Goal: Information Seeking & Learning: Learn about a topic

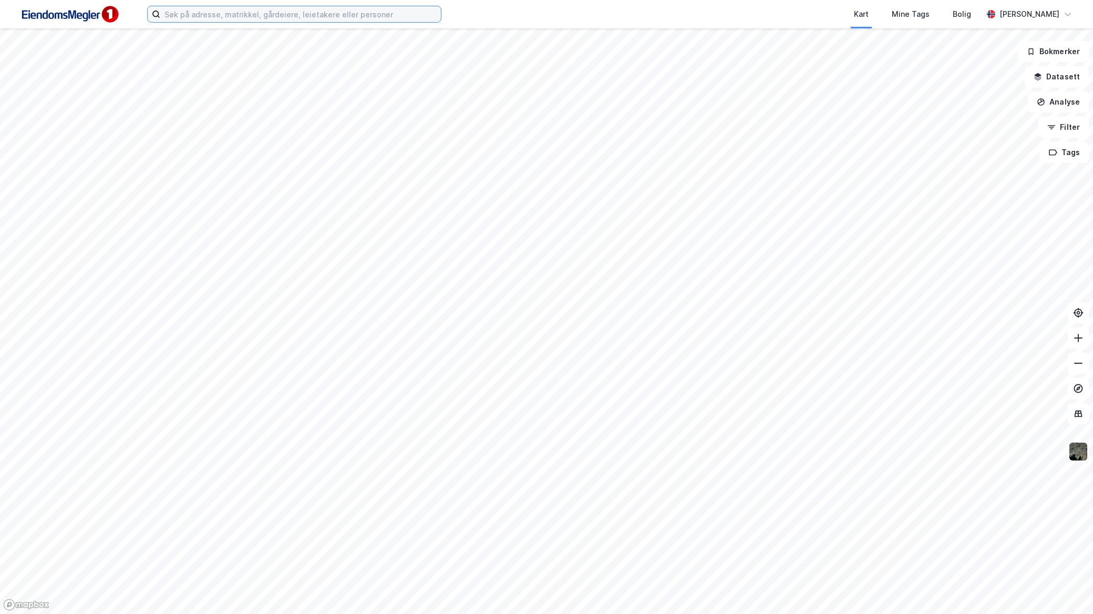
click at [418, 12] on input at bounding box center [300, 14] width 281 height 16
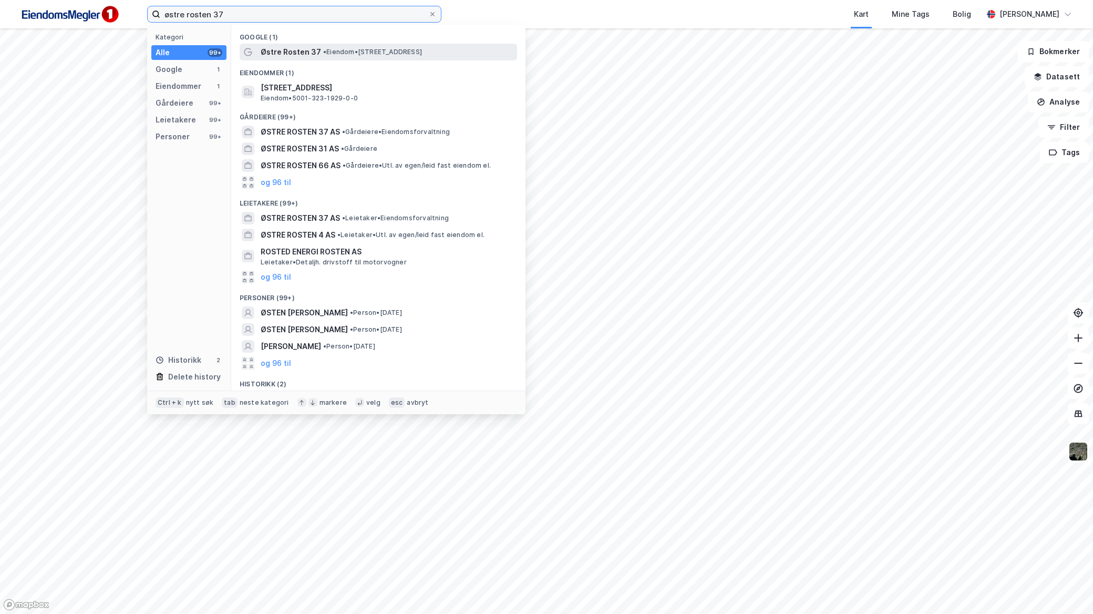
type input "østre rosten 37"
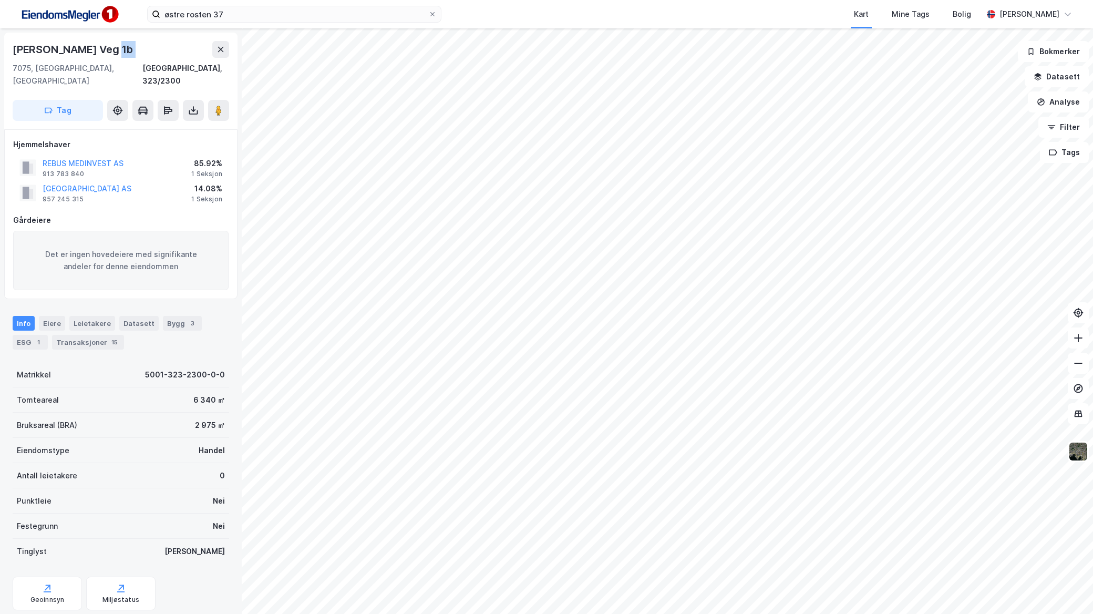
drag, startPoint x: 108, startPoint y: 50, endPoint x: 9, endPoint y: 71, distance: 101.5
click at [9, 71] on div "[PERSON_NAME][STREET_ADDRESS]" at bounding box center [120, 81] width 233 height 97
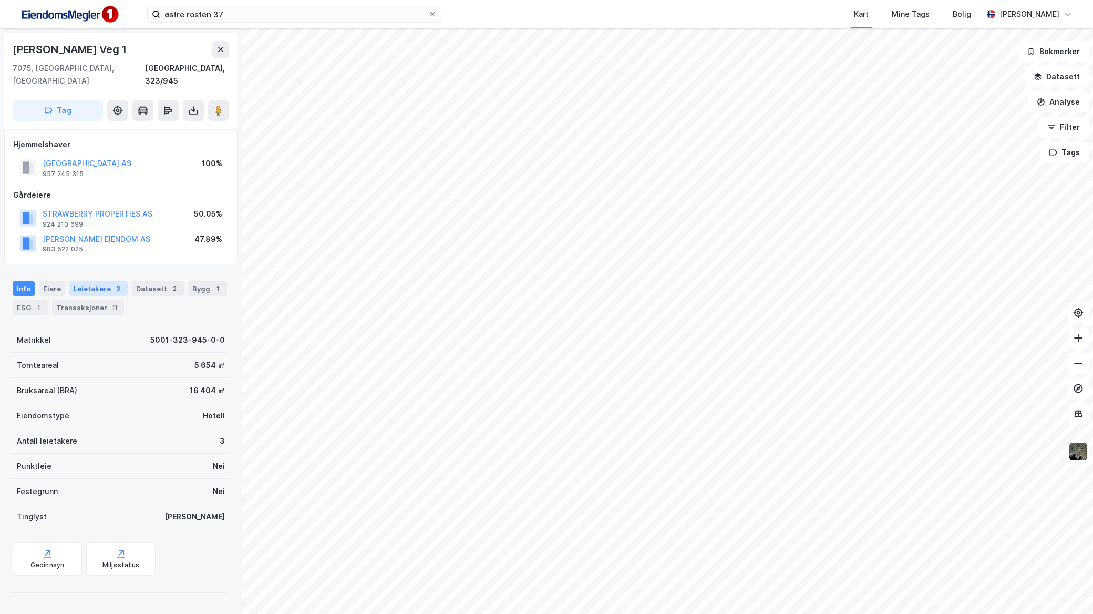
click at [106, 281] on div "Leietakere 3" at bounding box center [98, 288] width 58 height 15
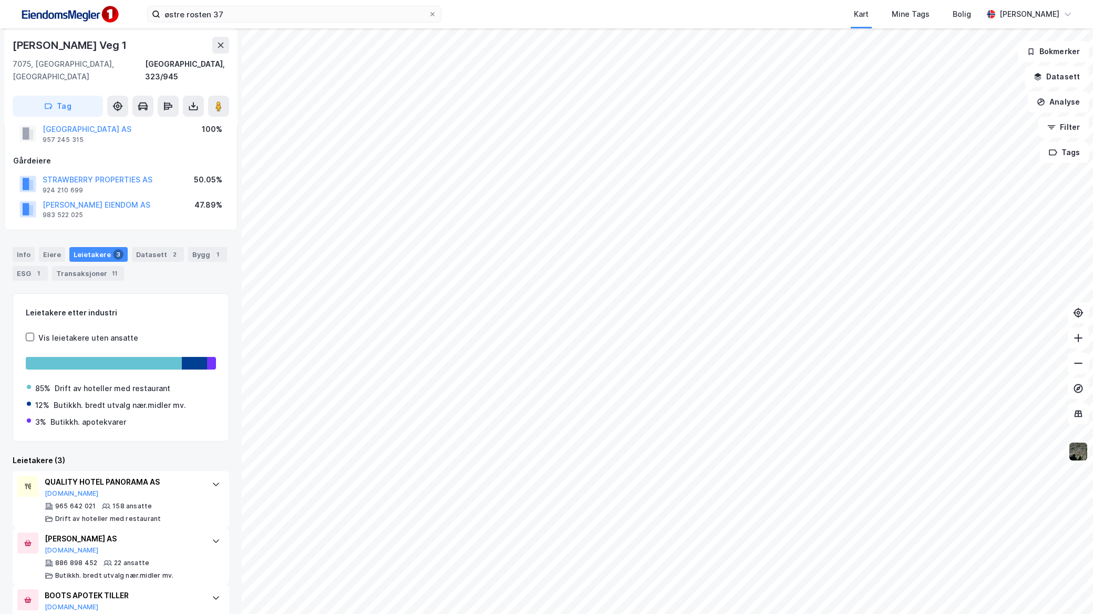
scroll to position [61, 0]
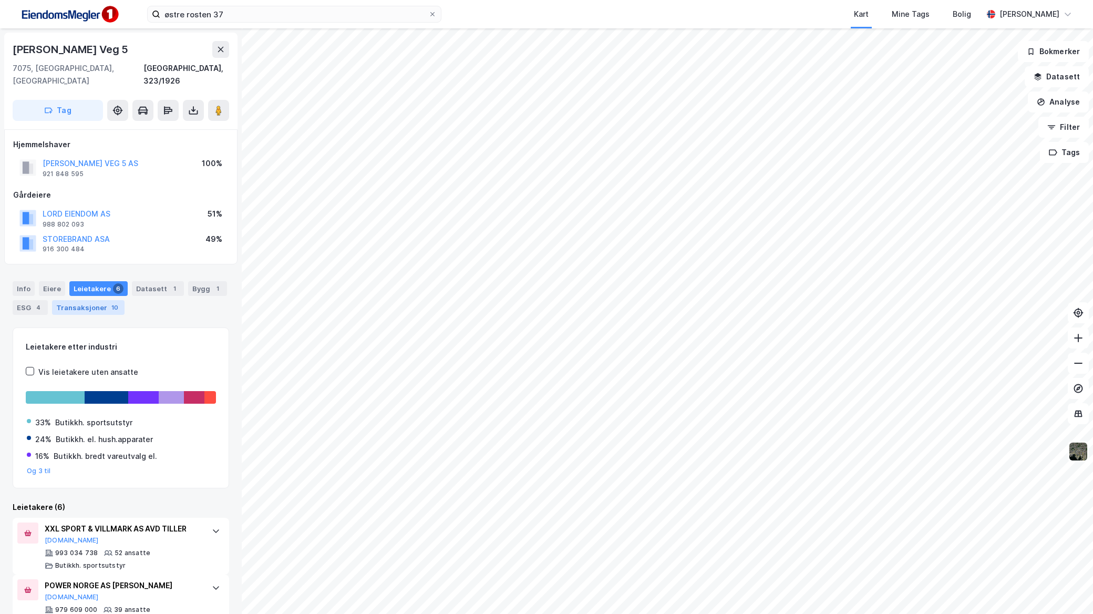
click at [102, 300] on div "Transaksjoner 10" at bounding box center [88, 307] width 72 height 15
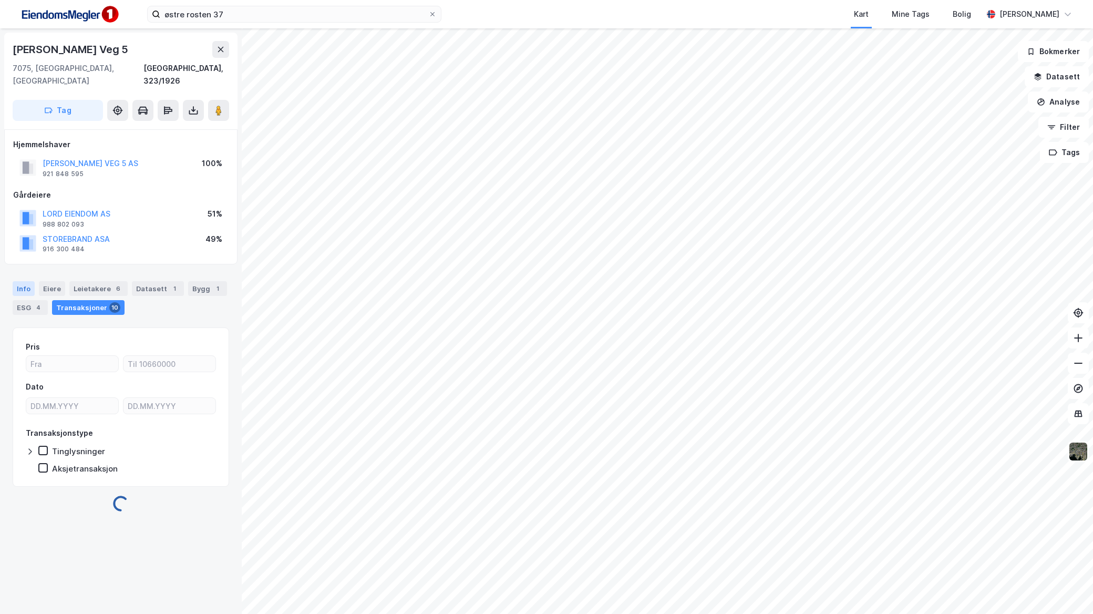
click at [28, 281] on div "Info" at bounding box center [24, 288] width 22 height 15
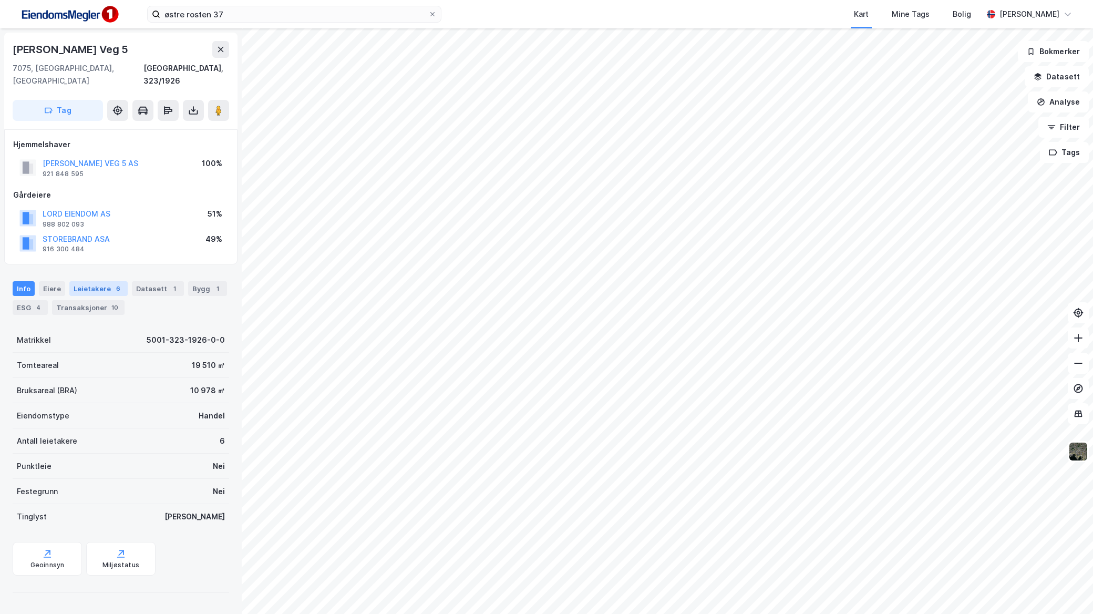
click at [91, 281] on div "Leietakere 6" at bounding box center [98, 288] width 58 height 15
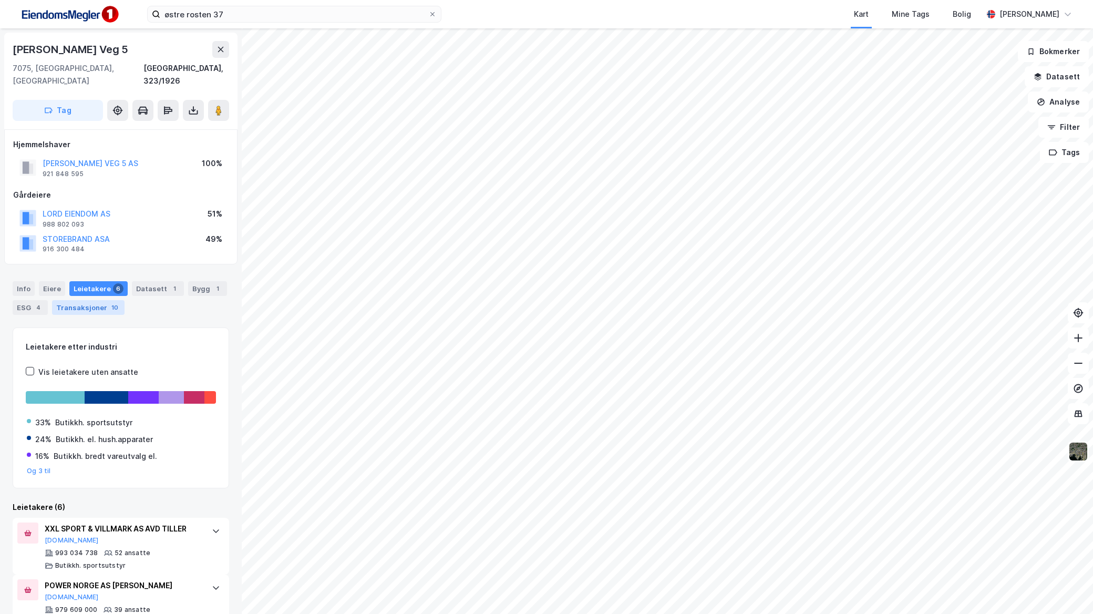
click at [100, 300] on div "Transaksjoner 10" at bounding box center [88, 307] width 72 height 15
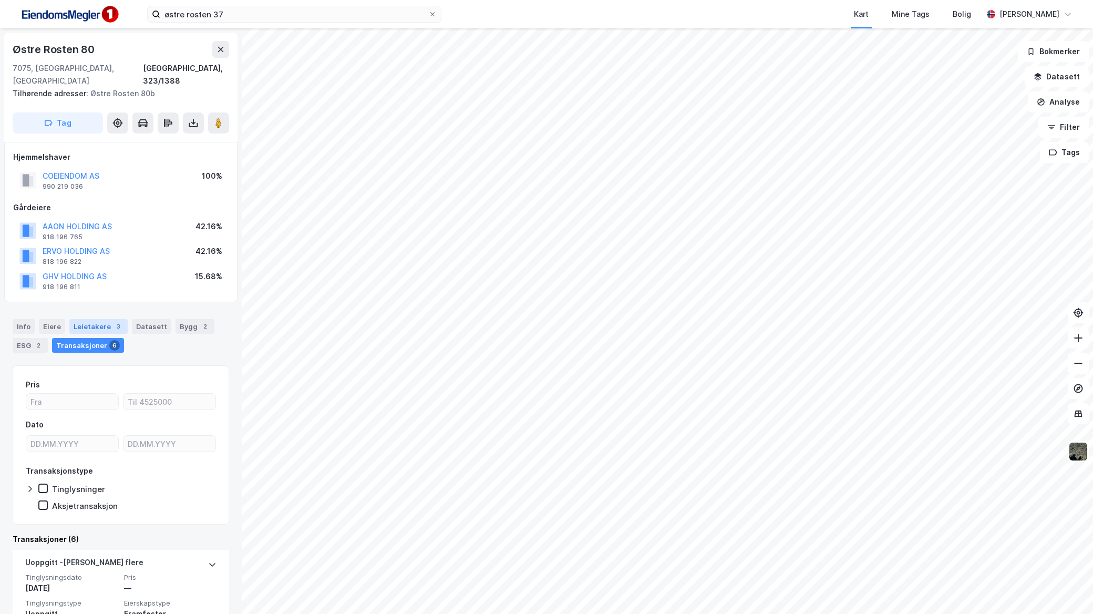
click at [103, 319] on div "Leietakere 3" at bounding box center [98, 326] width 58 height 15
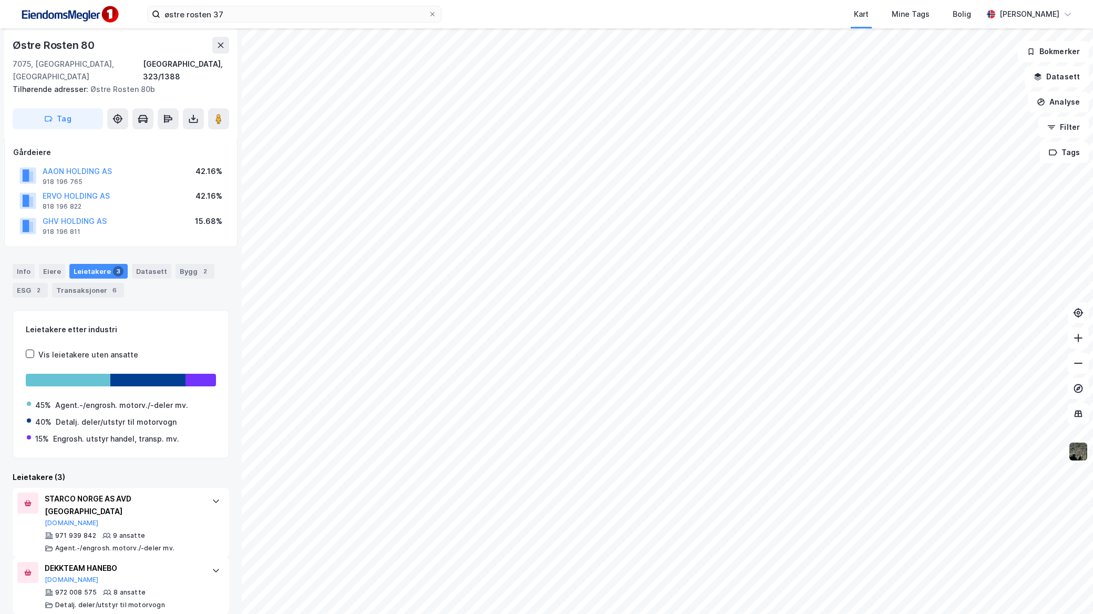
scroll to position [98, 0]
